Goal: Information Seeking & Learning: Learn about a topic

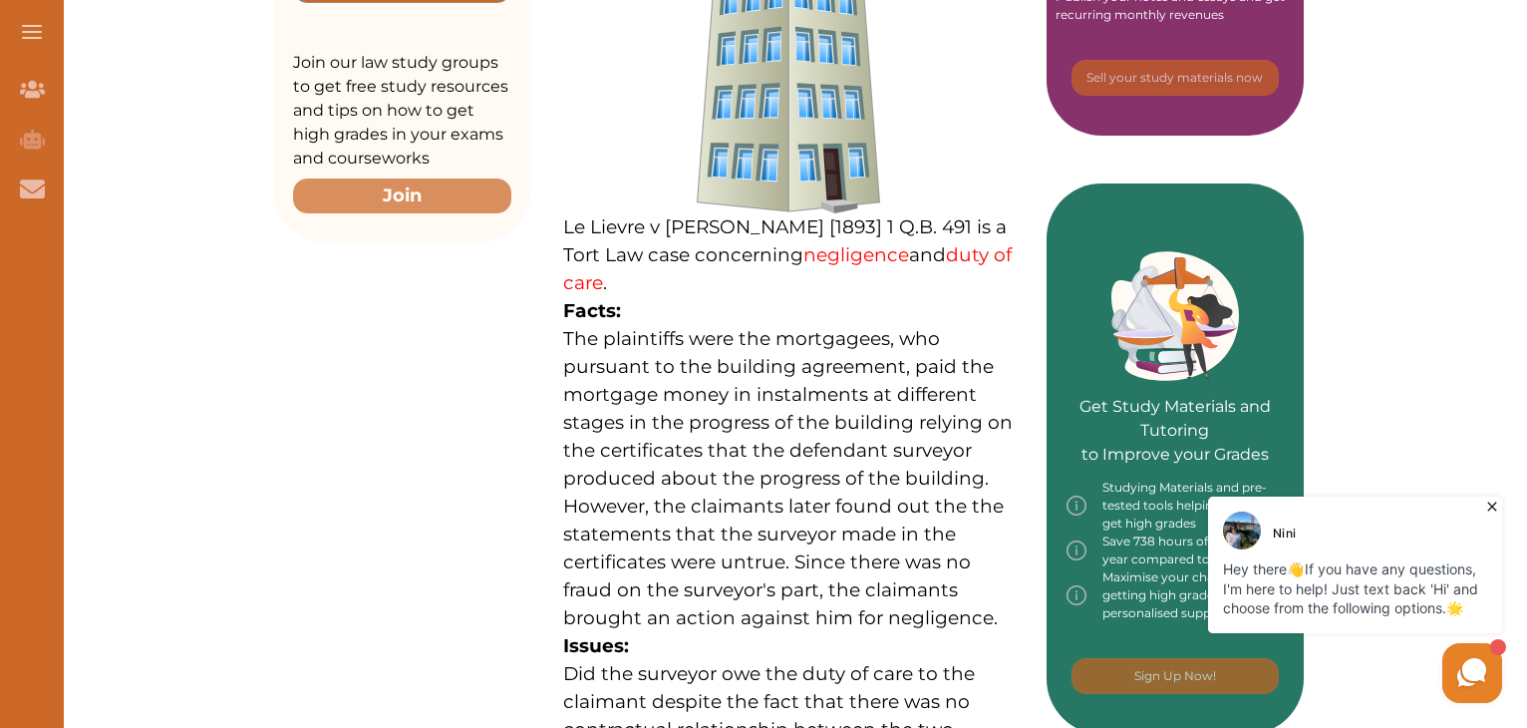
scroll to position [643, 0]
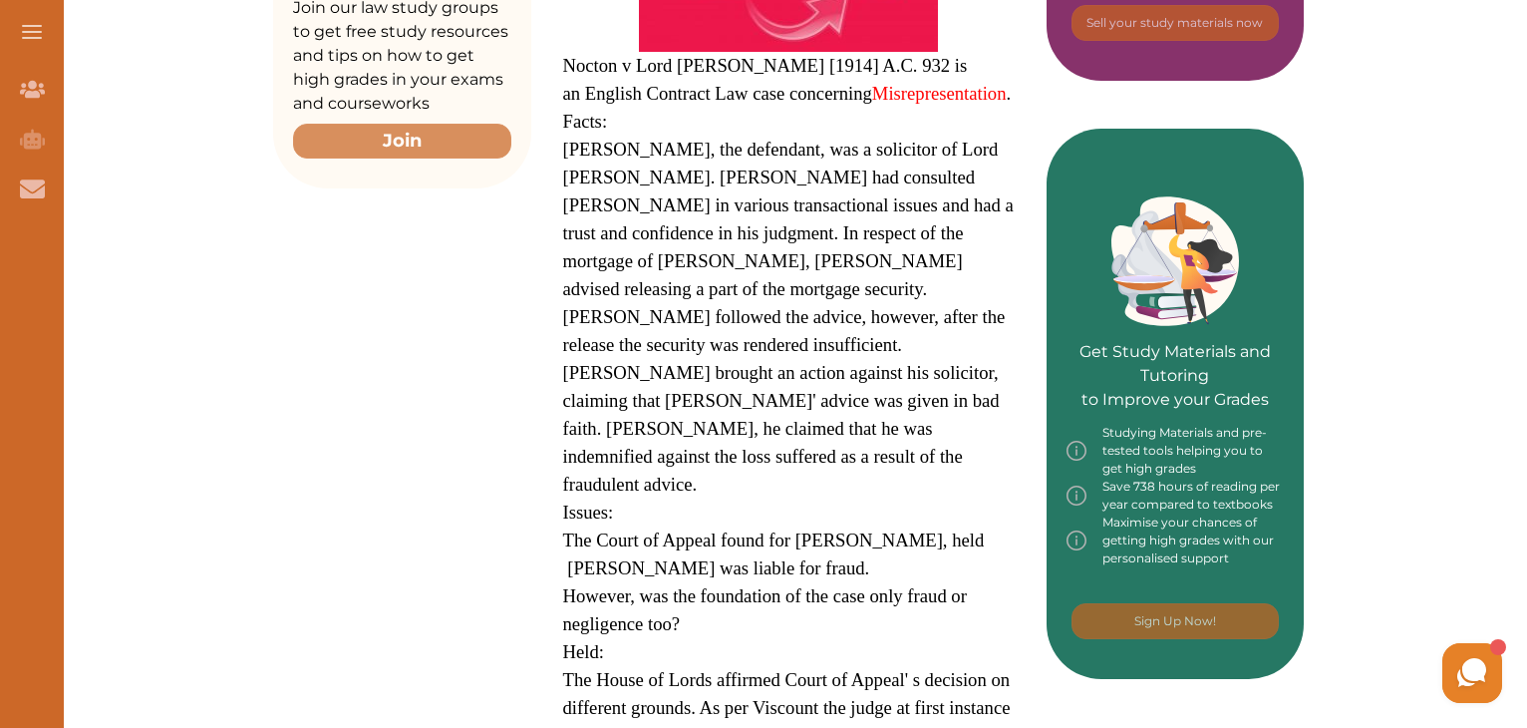
scroll to position [710, 0]
drag, startPoint x: 568, startPoint y: 118, endPoint x: 600, endPoint y: 179, distance: 69.6
click at [600, 179] on p "Nocton v Lord [PERSON_NAME] [1914] A.C. 932 is an English Contract Law case con…" at bounding box center [789, 484] width 452 height 1253
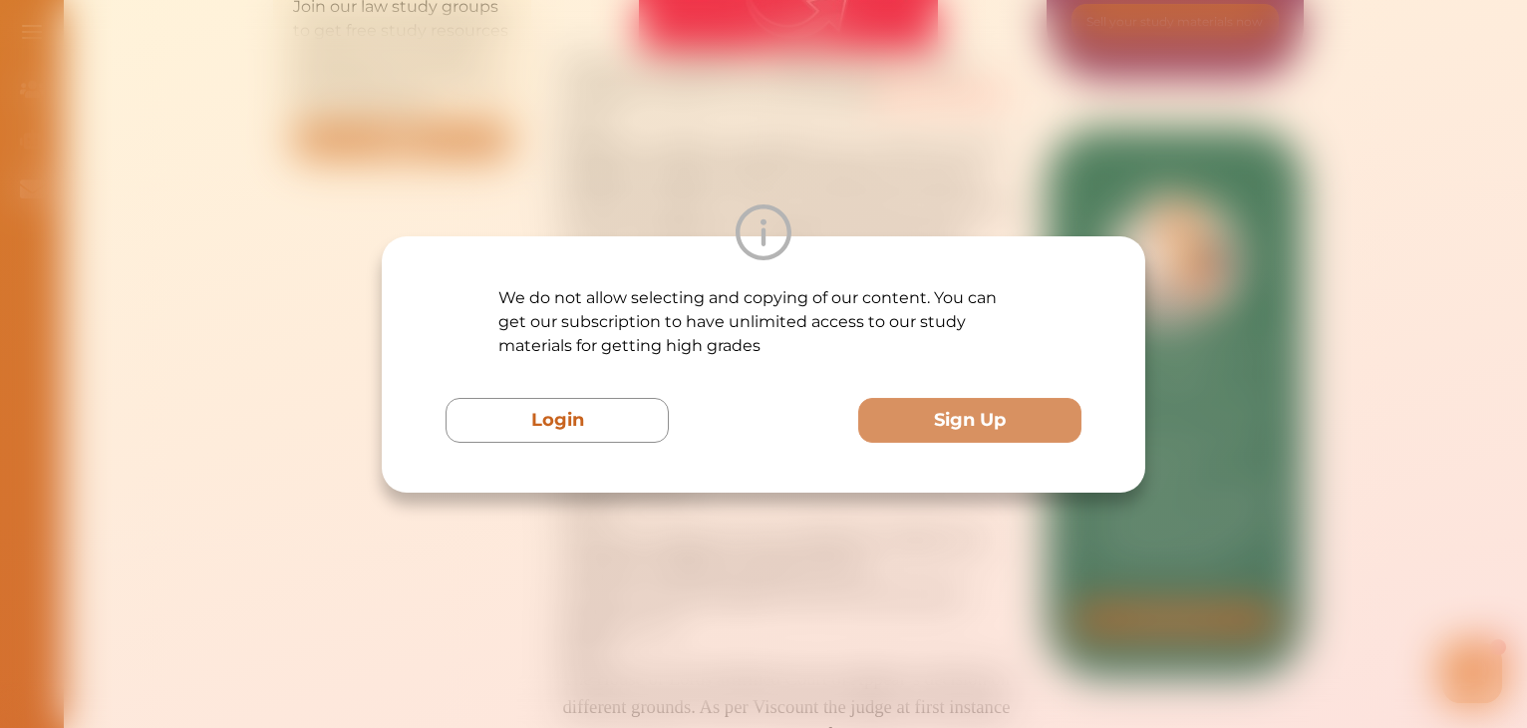
click at [689, 575] on div "We do not allow selecting and copying of our content. You can get our subscript…" at bounding box center [763, 364] width 1527 height 728
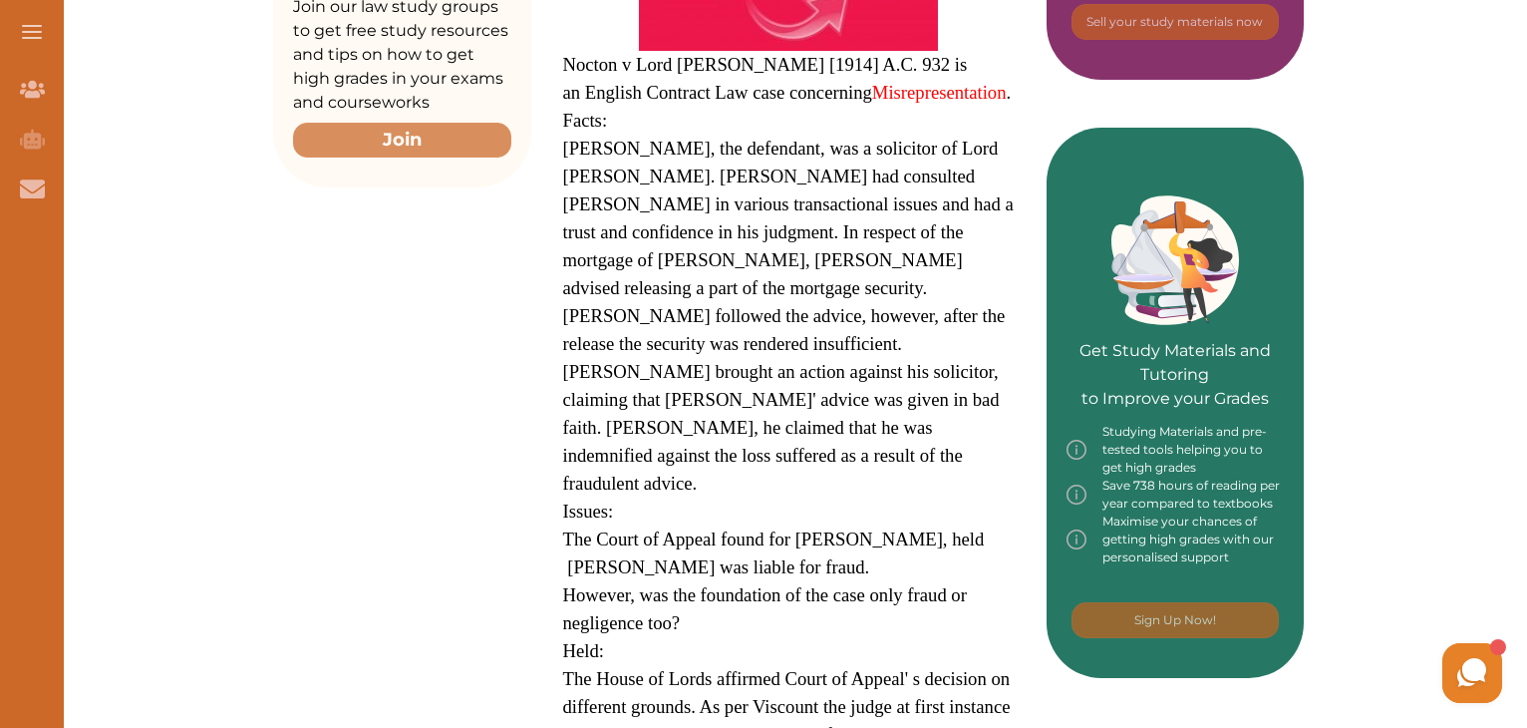
drag, startPoint x: 566, startPoint y: 121, endPoint x: 716, endPoint y: 329, distance: 256.5
click at [716, 329] on p "Nocton v Lord [PERSON_NAME] [1914] A.C. 932 is an English Contract Law case con…" at bounding box center [789, 484] width 452 height 1253
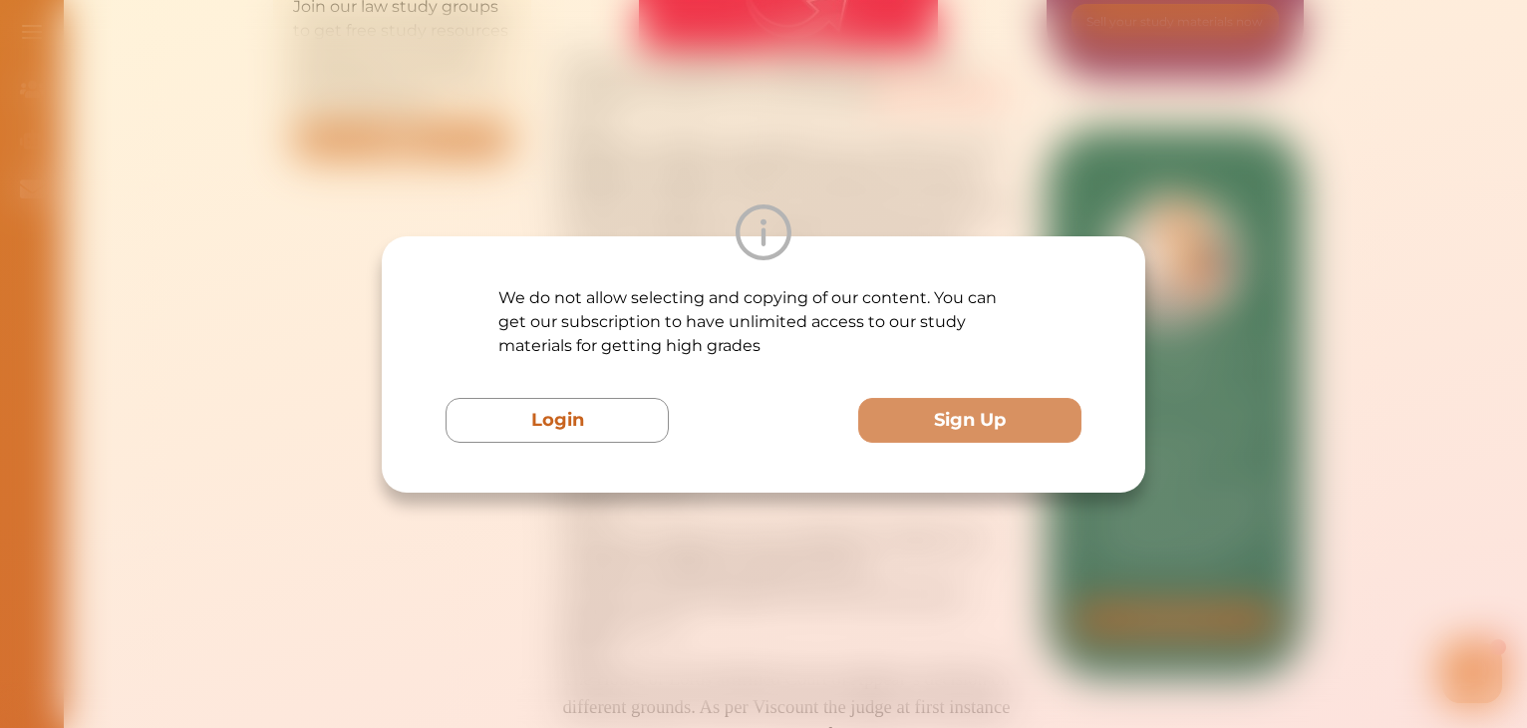
click at [619, 78] on div "We do not allow selecting and copying of our content. You can get our subscript…" at bounding box center [763, 364] width 1527 height 728
